Goal: Information Seeking & Learning: Learn about a topic

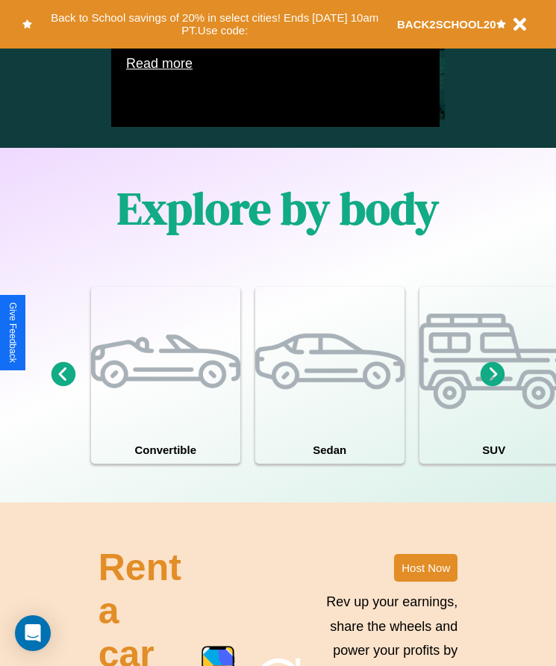
scroll to position [1140, 0]
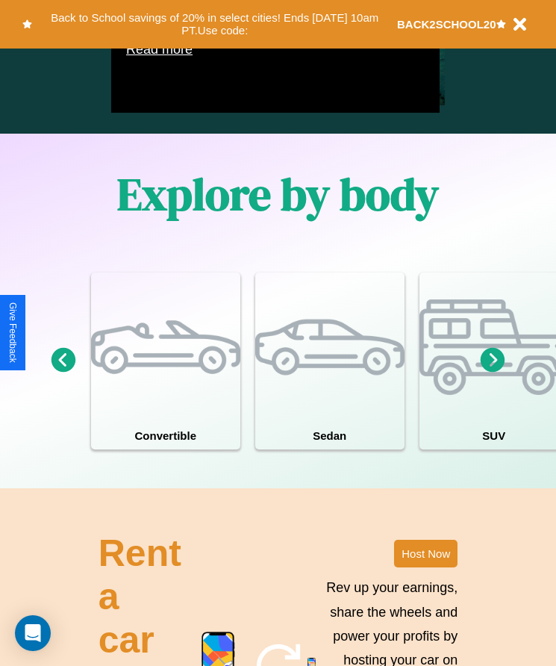
click at [493, 373] on icon at bounding box center [493, 360] width 25 height 25
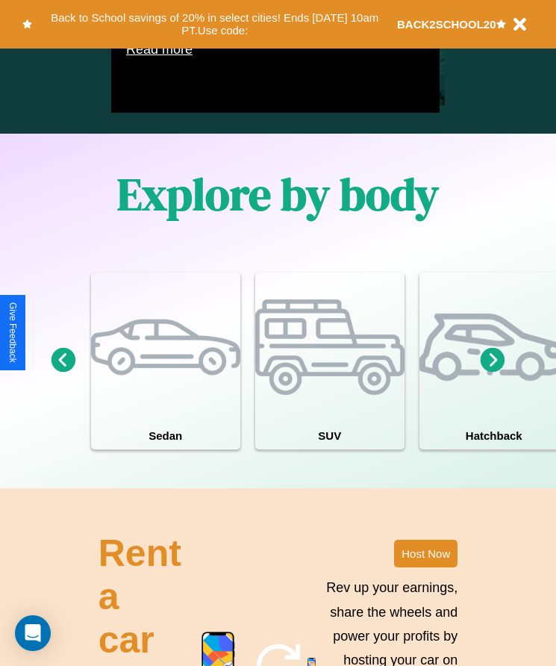
click at [493, 373] on icon at bounding box center [493, 360] width 25 height 25
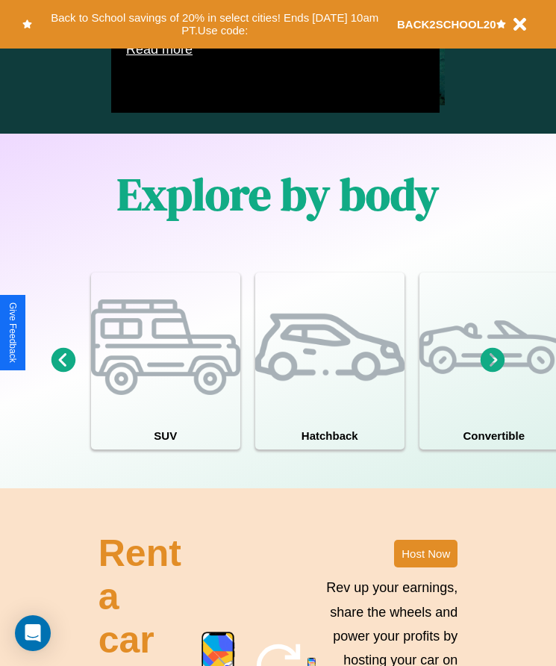
click at [63, 373] on icon at bounding box center [64, 360] width 25 height 25
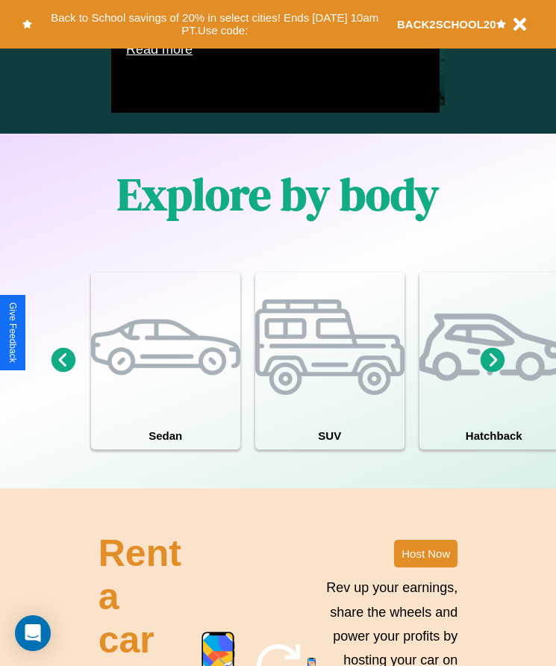
click at [493, 373] on icon at bounding box center [493, 360] width 25 height 25
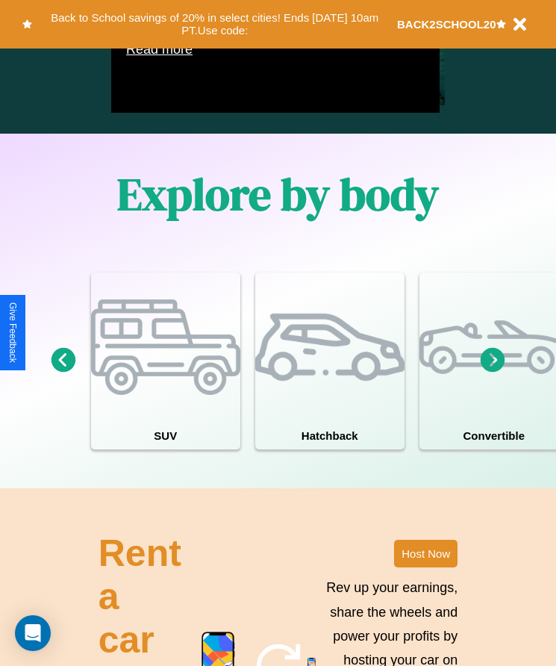
click at [493, 373] on icon at bounding box center [493, 360] width 25 height 25
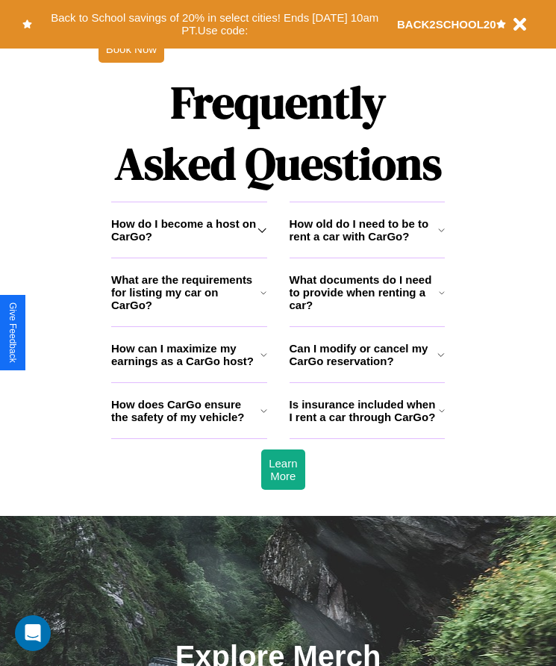
scroll to position [1947, 0]
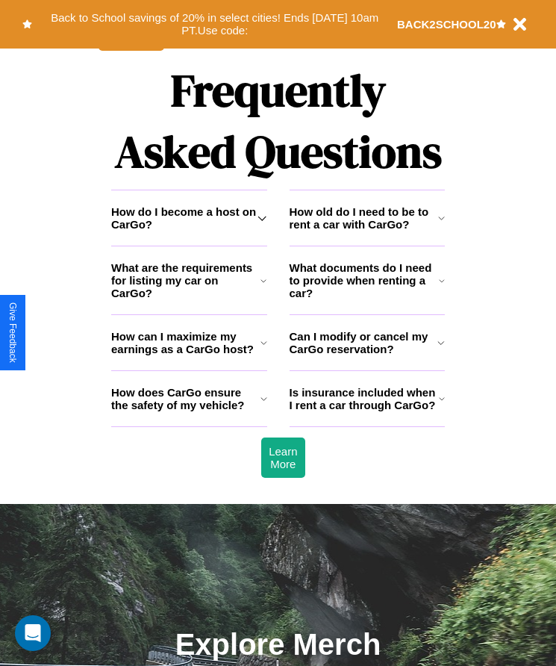
click at [264, 405] on icon at bounding box center [264, 399] width 7 height 12
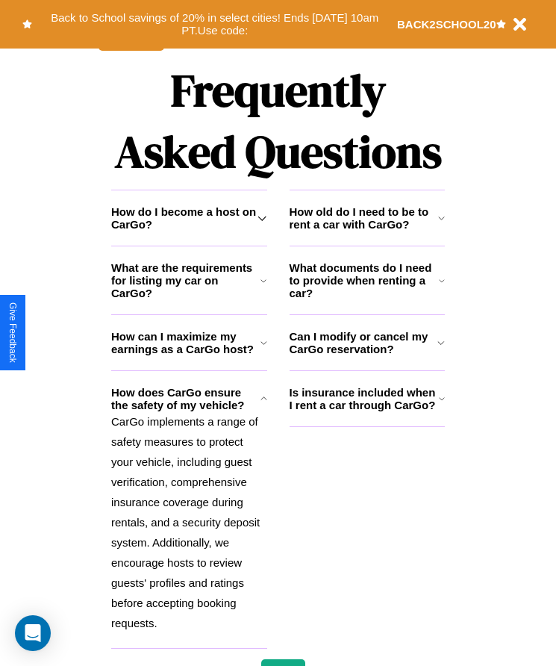
click at [189, 355] on h3 "How can I maximize my earnings as a CarGo host?" at bounding box center [185, 342] width 149 height 25
click at [262, 224] on icon at bounding box center [262, 218] width 9 height 12
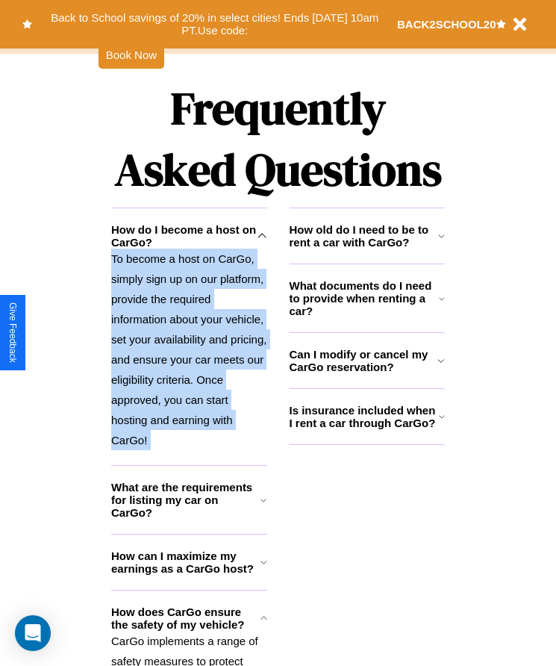
scroll to position [1915, 0]
